Goal: Information Seeking & Learning: Learn about a topic

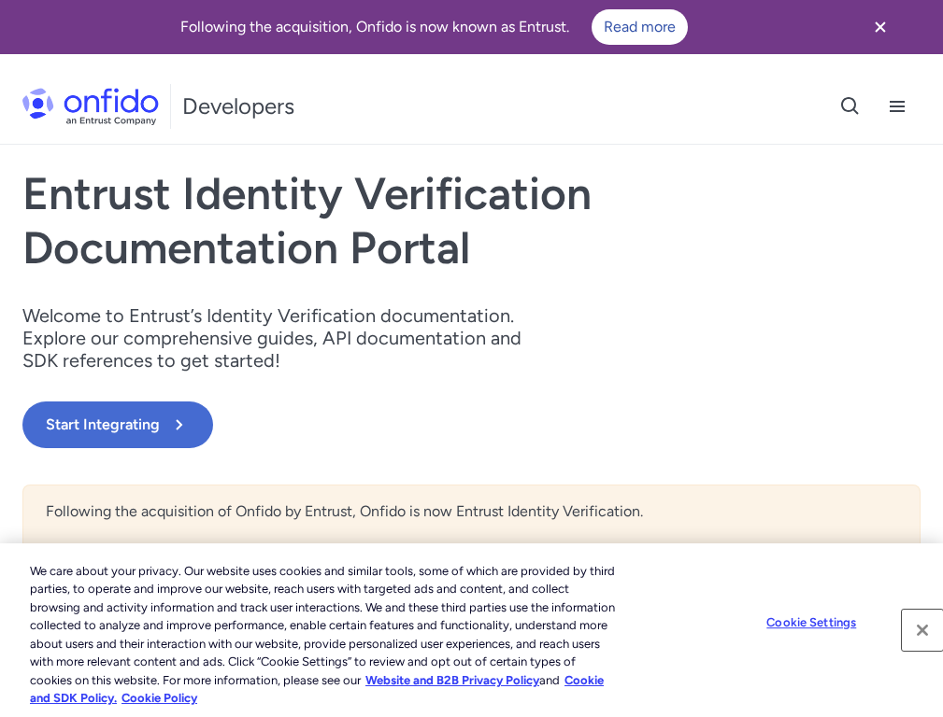
click at [913, 619] on button "Close" at bounding box center [921, 630] width 41 height 41
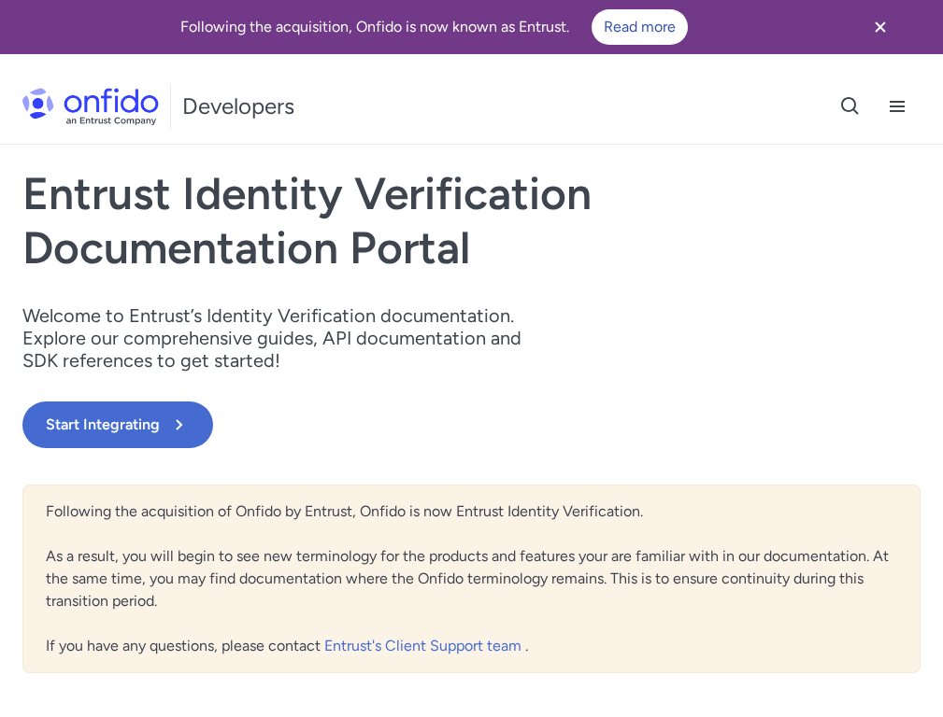
scroll to position [515, 0]
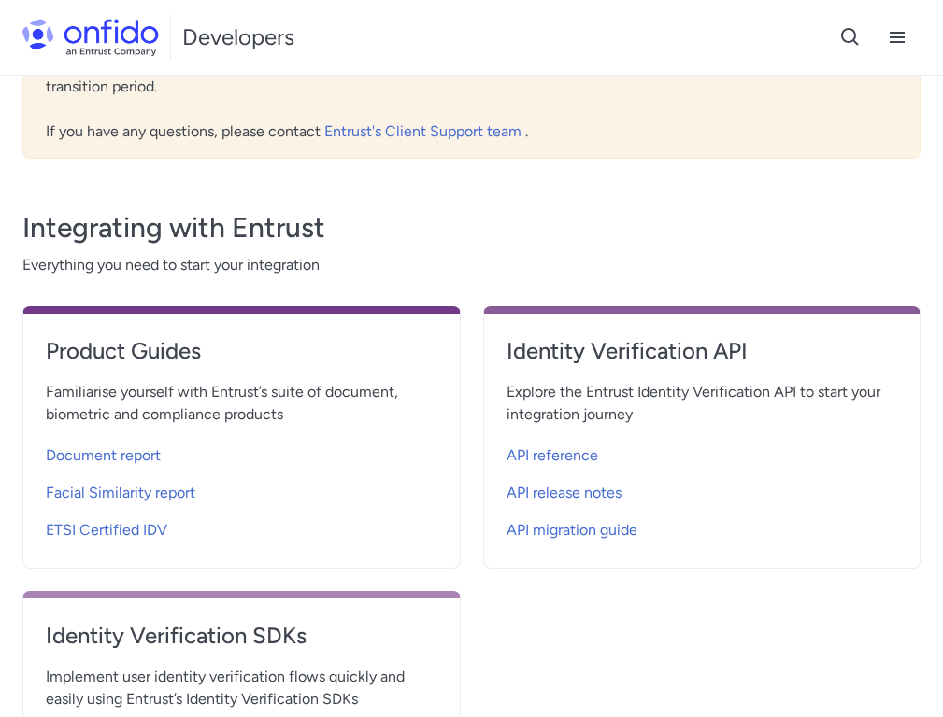
click at [241, 359] on h4 "Product Guides" at bounding box center [241, 351] width 391 height 30
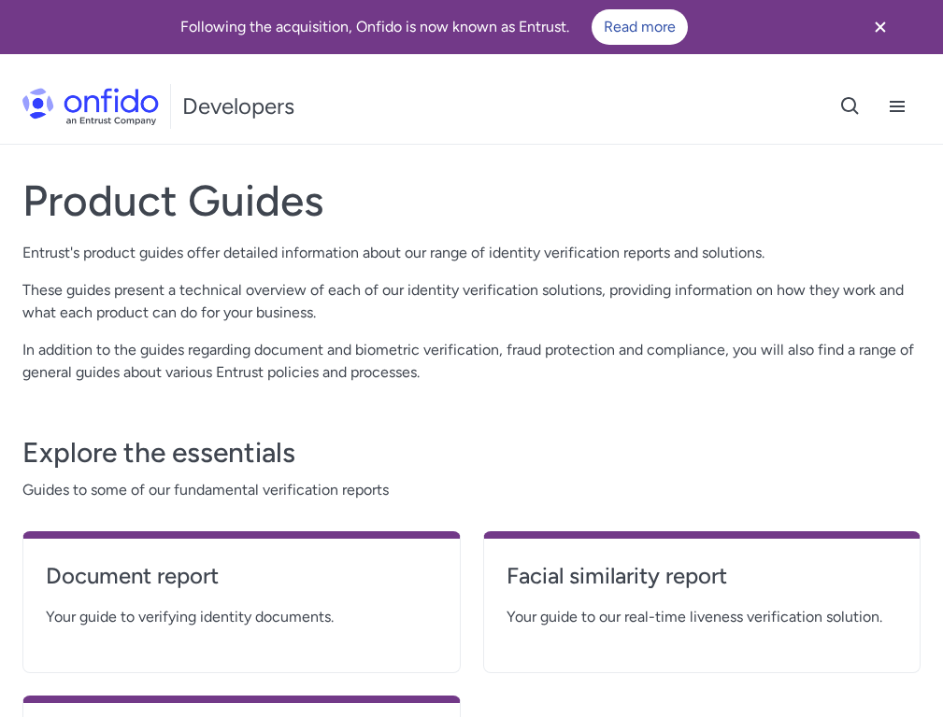
click at [701, 584] on h4 "Facial similarity report" at bounding box center [701, 576] width 391 height 30
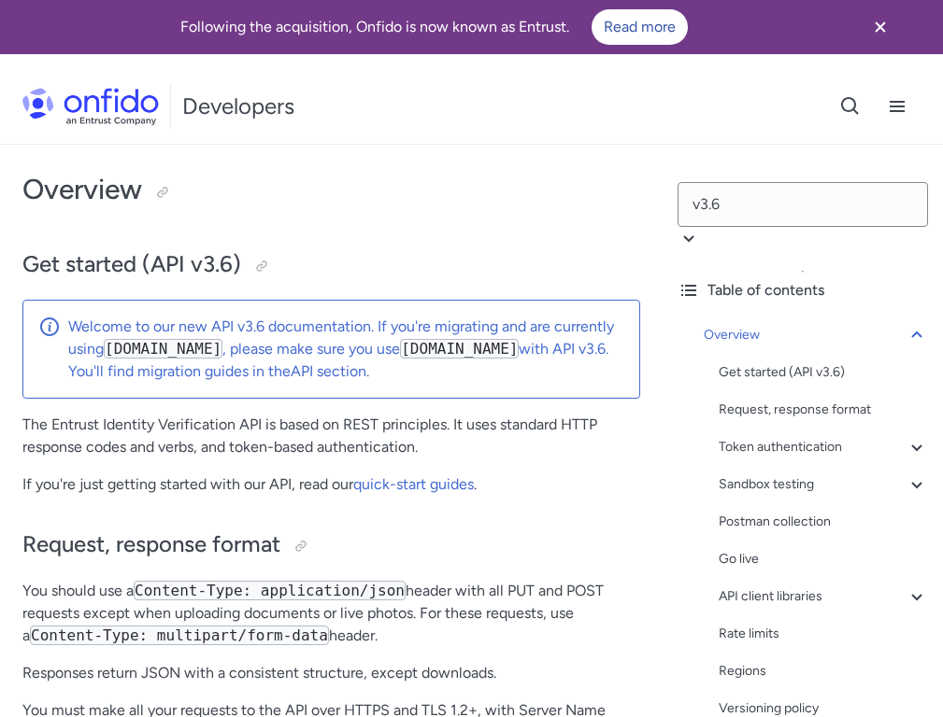
select select "http"
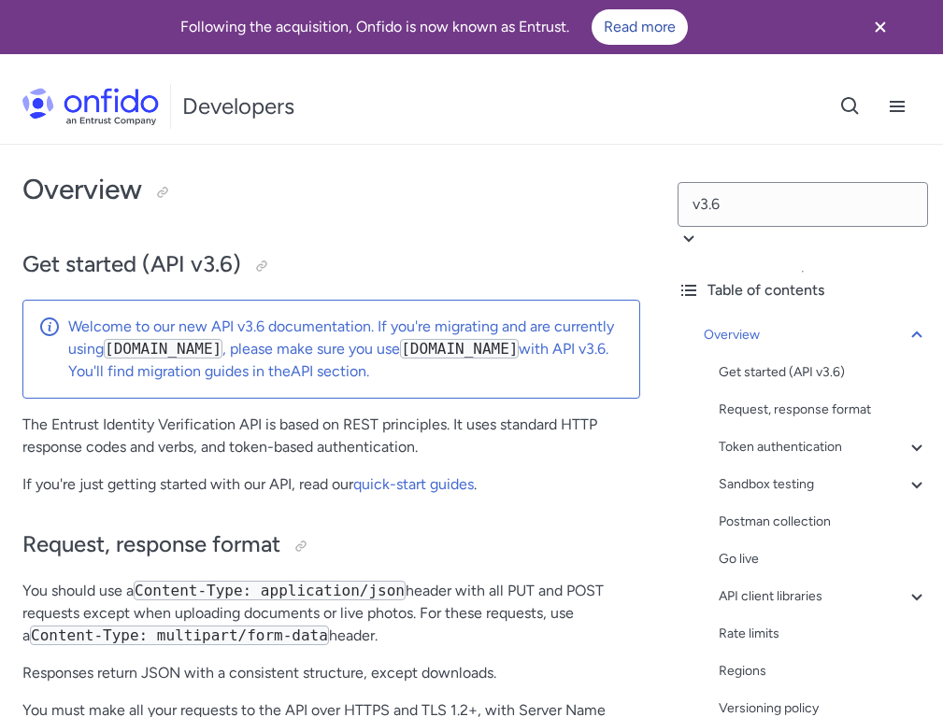
select select "http"
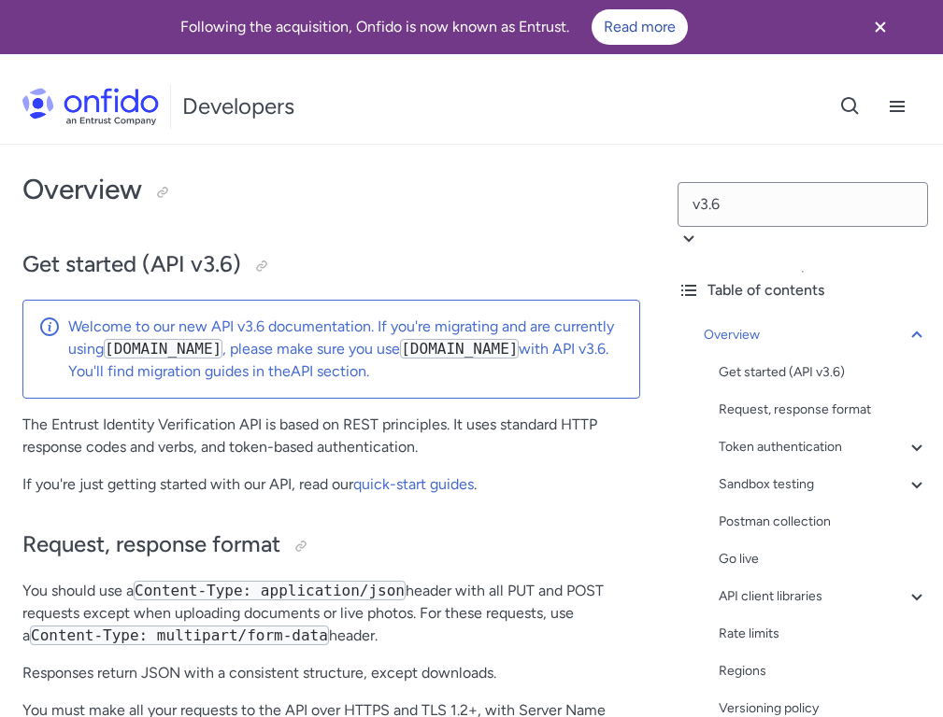
select select "http"
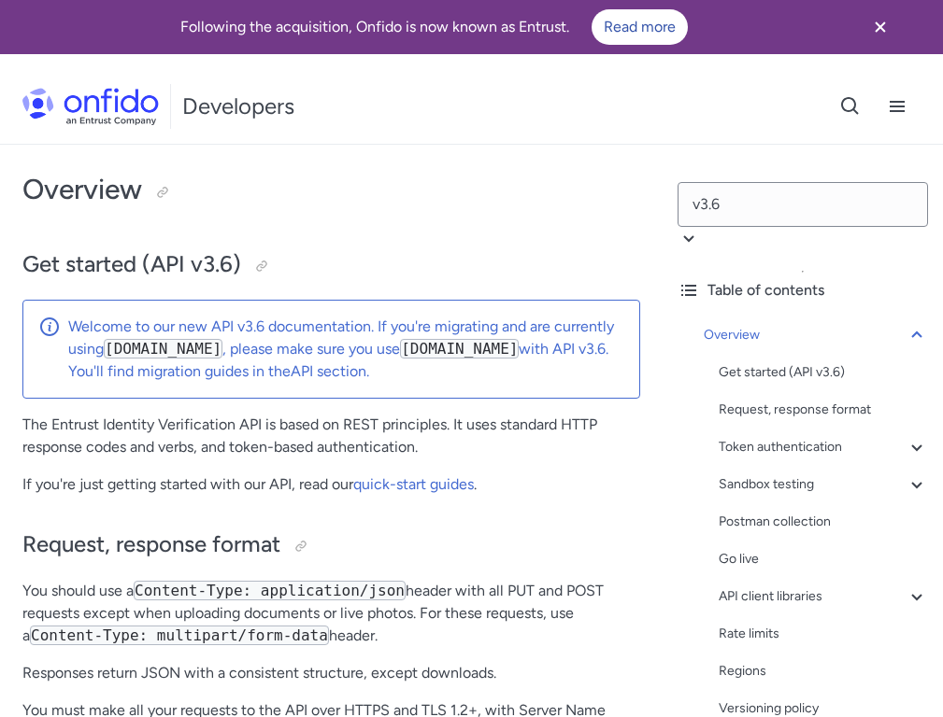
select select "http"
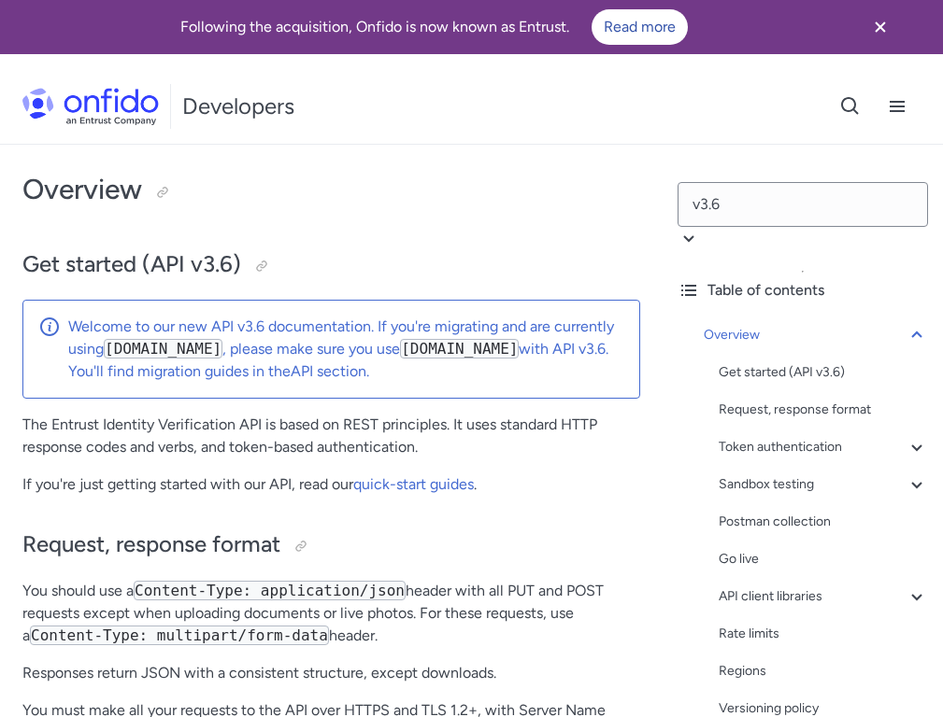
select select "http"
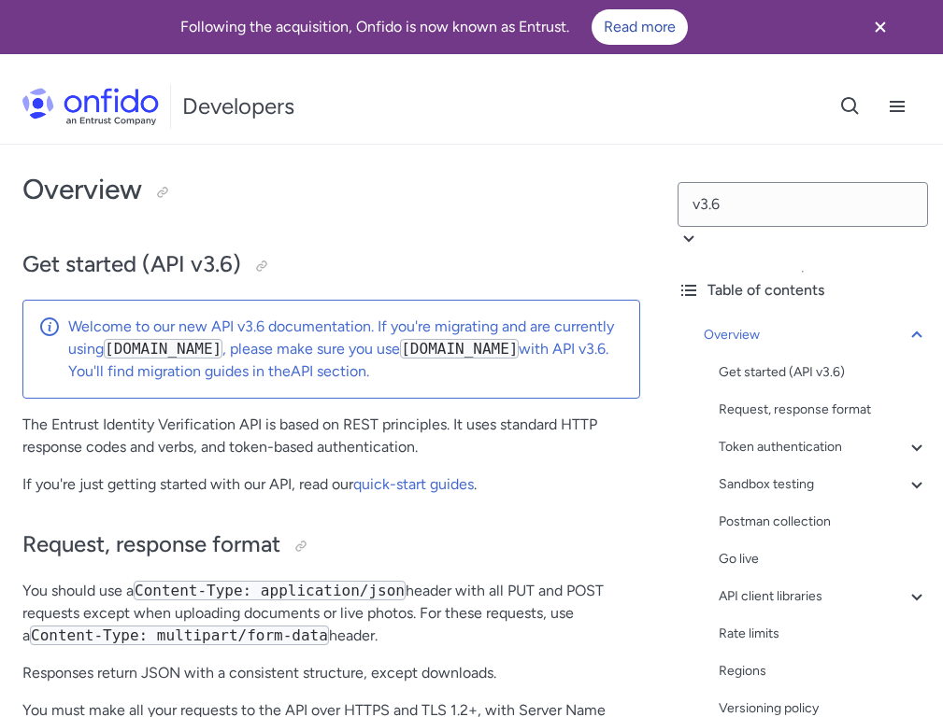
select select "http"
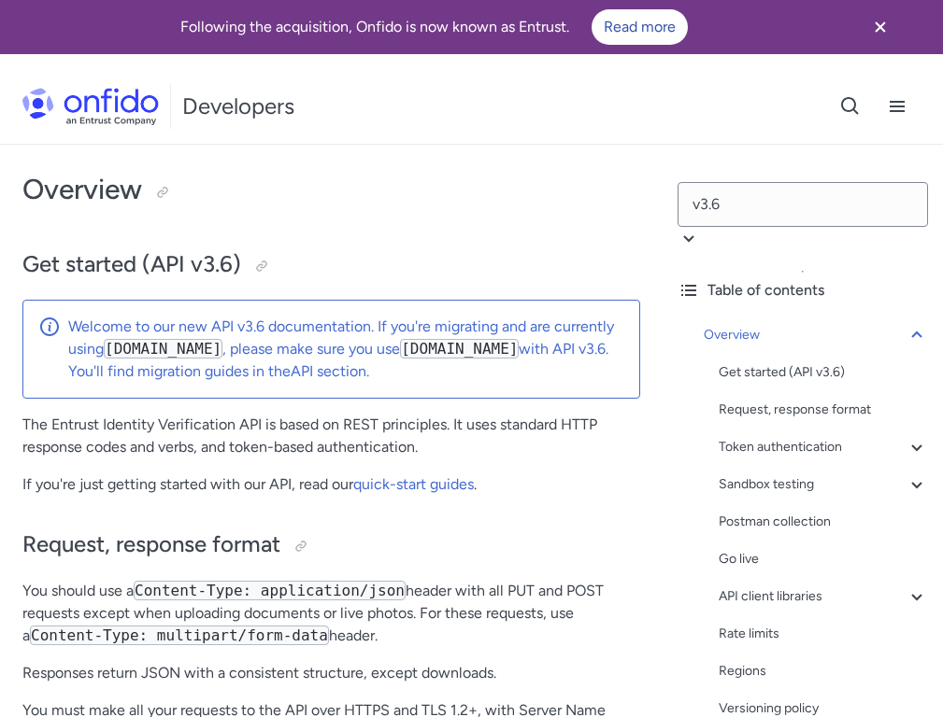
select select "http"
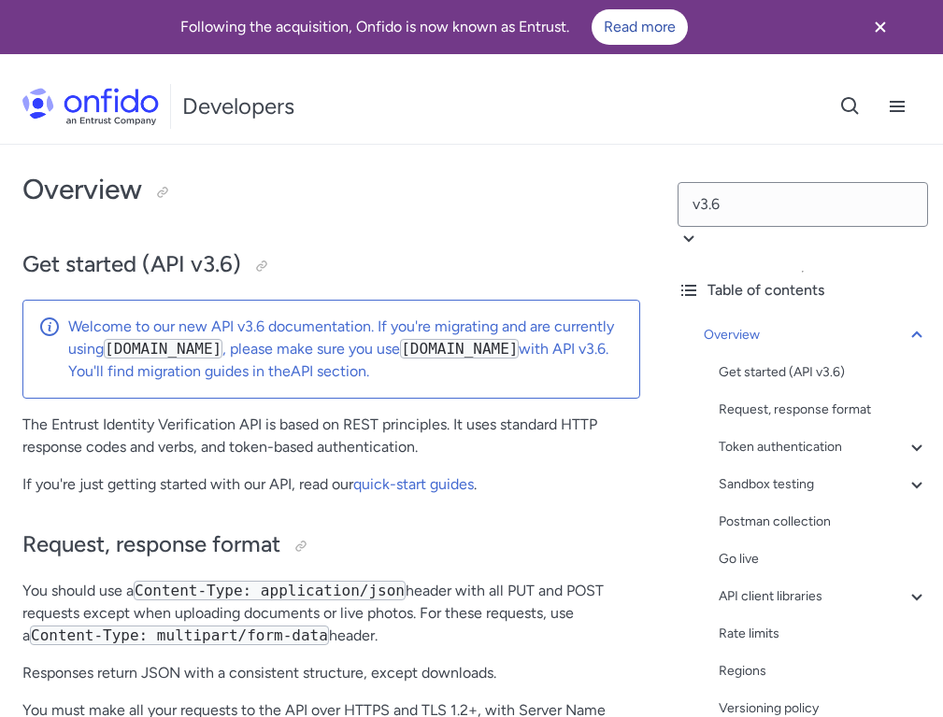
select select "http"
